Goal: Information Seeking & Learning: Learn about a topic

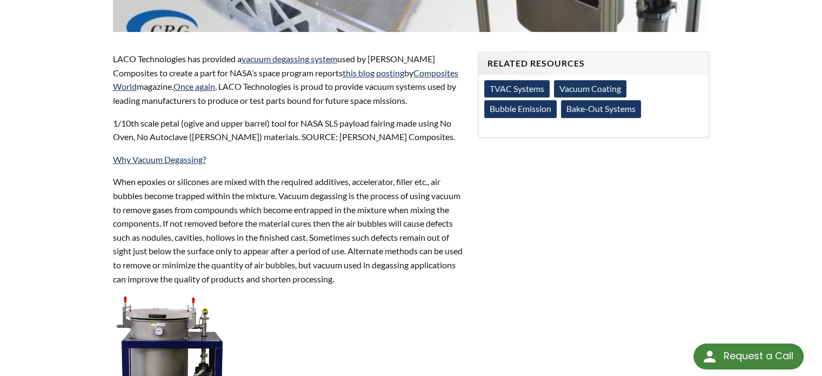
scroll to position [379, 0]
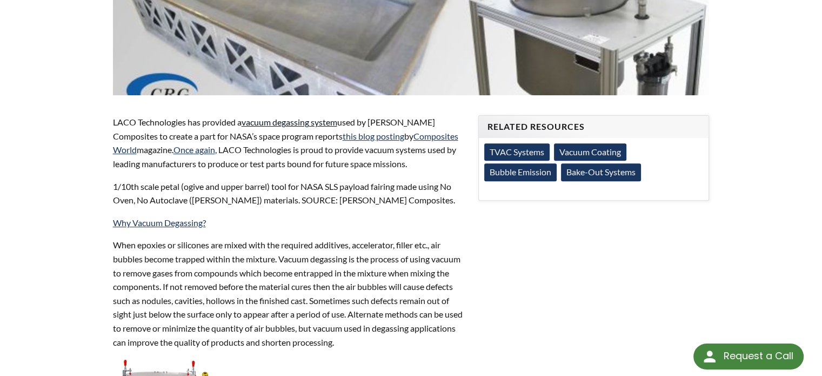
click at [270, 117] on link "vacuum degassing system" at bounding box center [290, 122] width 96 height 10
click at [281, 117] on link "vacuum degassing system" at bounding box center [290, 122] width 96 height 10
click at [279, 117] on link "vacuum degassing system" at bounding box center [290, 122] width 96 height 10
click at [278, 117] on link "vacuum degassing system" at bounding box center [290, 122] width 96 height 10
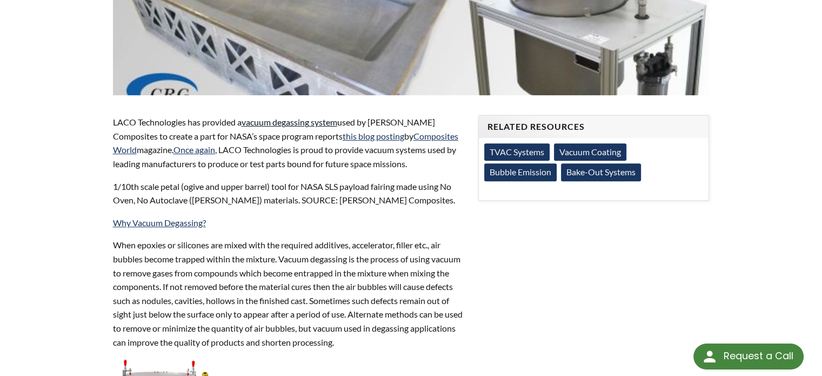
click at [278, 117] on link "vacuum degassing system" at bounding box center [290, 122] width 96 height 10
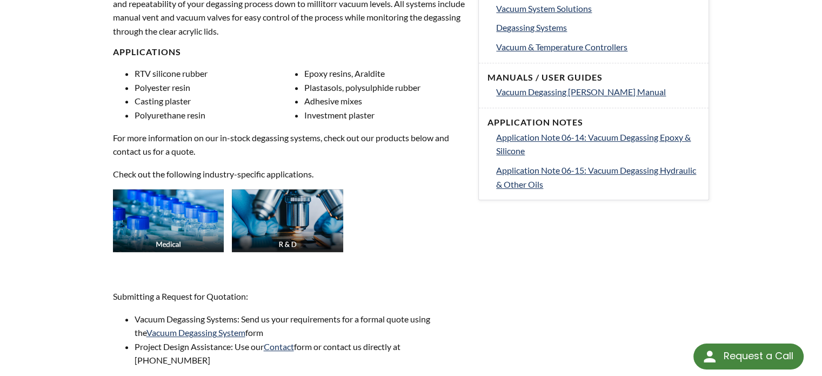
scroll to position [270, 0]
